Goal: Navigation & Orientation: Find specific page/section

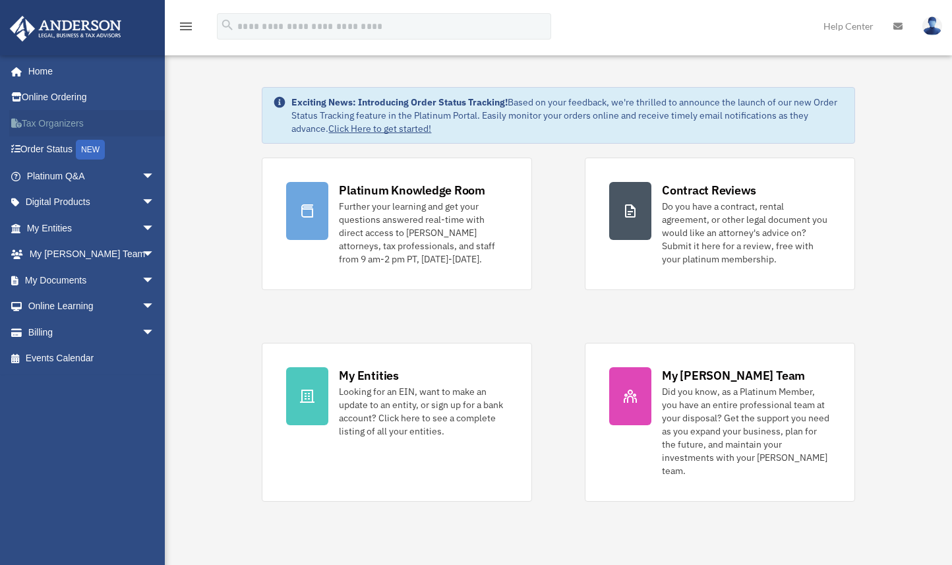
click at [51, 119] on link "Tax Organizers" at bounding box center [92, 123] width 166 height 26
click at [42, 71] on link "Home" at bounding box center [92, 71] width 166 height 26
click at [41, 121] on link "Tax Organizers" at bounding box center [92, 123] width 166 height 26
click at [56, 148] on link "Order Status NEW" at bounding box center [92, 149] width 166 height 27
click at [42, 326] on link "Billing arrow_drop_down" at bounding box center [92, 332] width 166 height 26
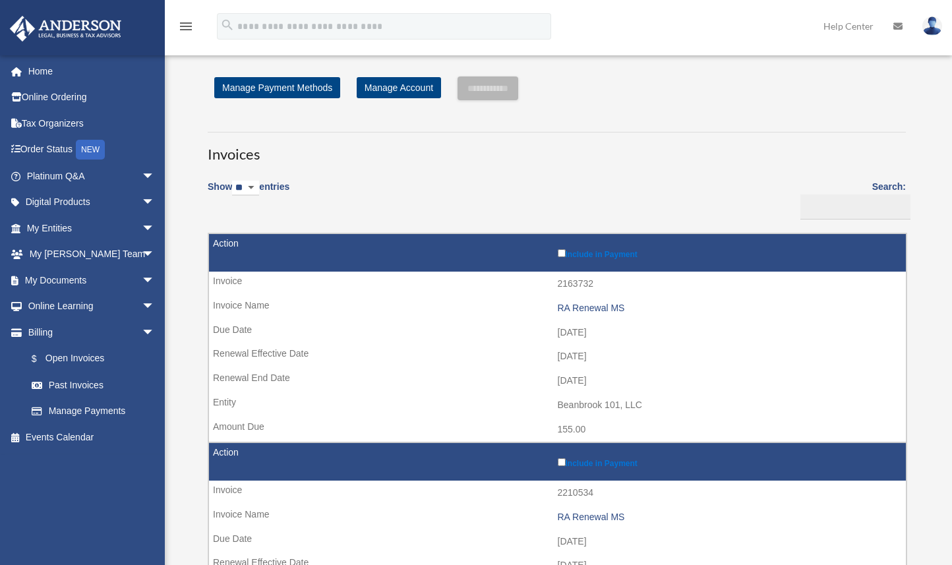
click at [928, 25] on img at bounding box center [932, 25] width 20 height 19
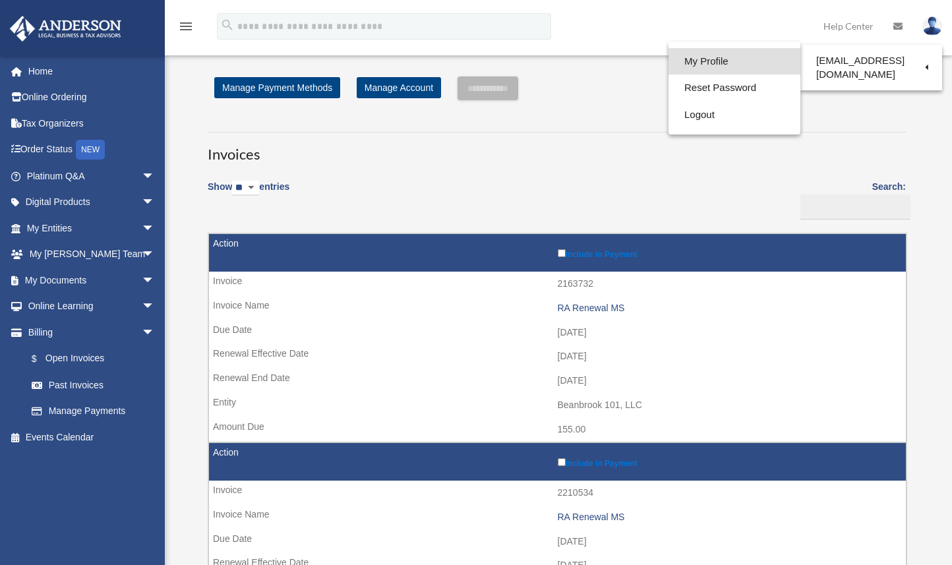
click at [708, 59] on link "My Profile" at bounding box center [735, 61] width 132 height 27
